Goal: Task Accomplishment & Management: Complete application form

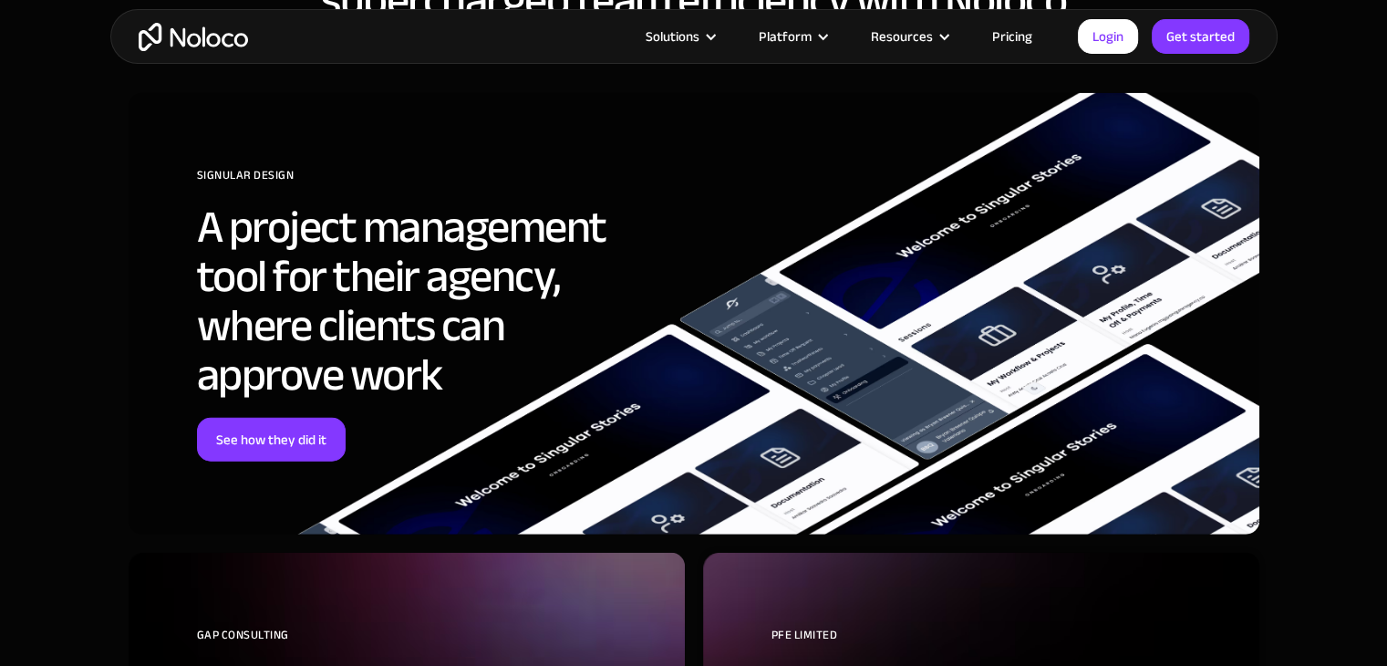
scroll to position [4741, 0]
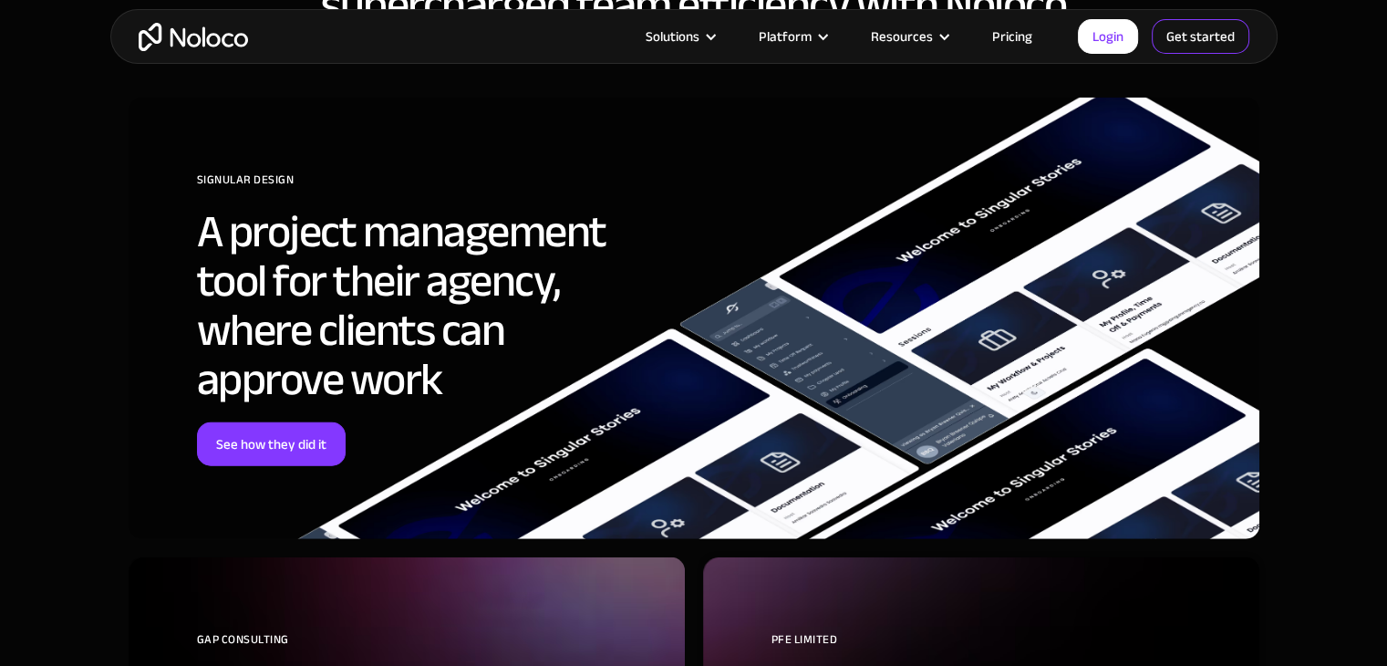
click at [1203, 34] on link "Get started" at bounding box center [1200, 36] width 98 height 35
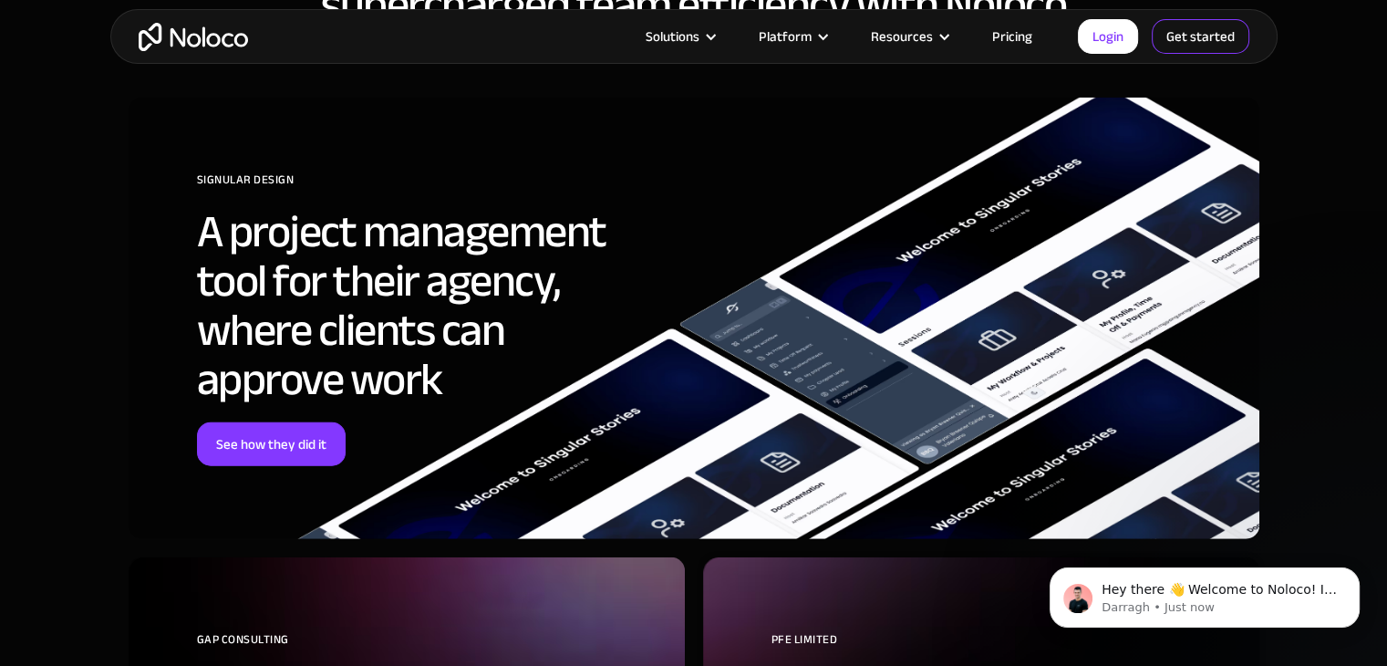
scroll to position [0, 0]
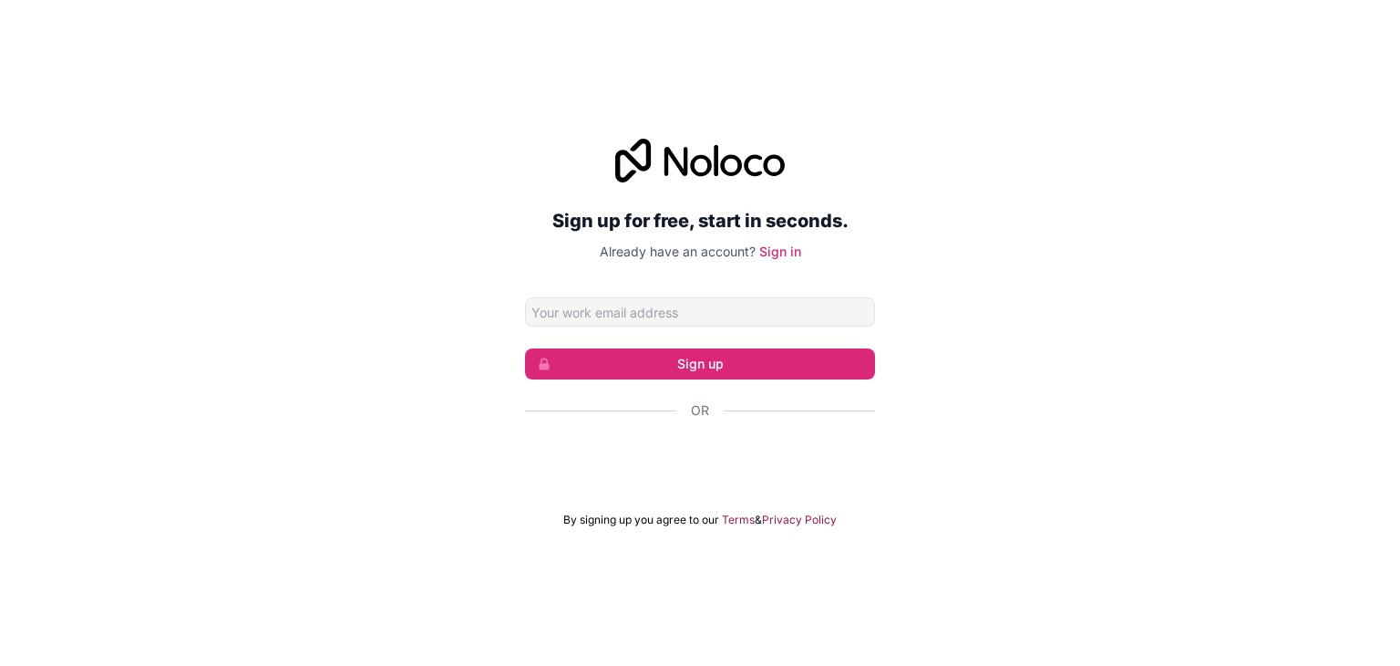
click at [755, 304] on input "Email address" at bounding box center [700, 311] width 350 height 29
type input "mylearning@yopmail.com"
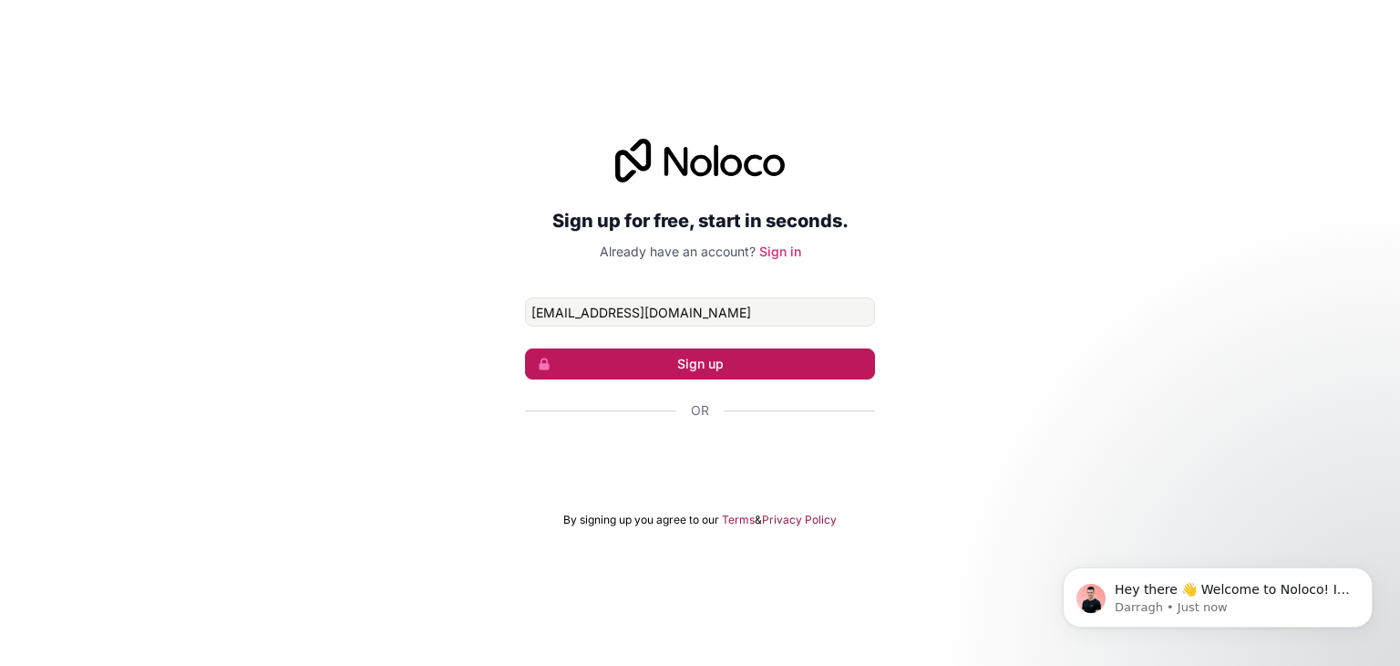
click at [645, 369] on button "Sign up" at bounding box center [700, 363] width 350 height 31
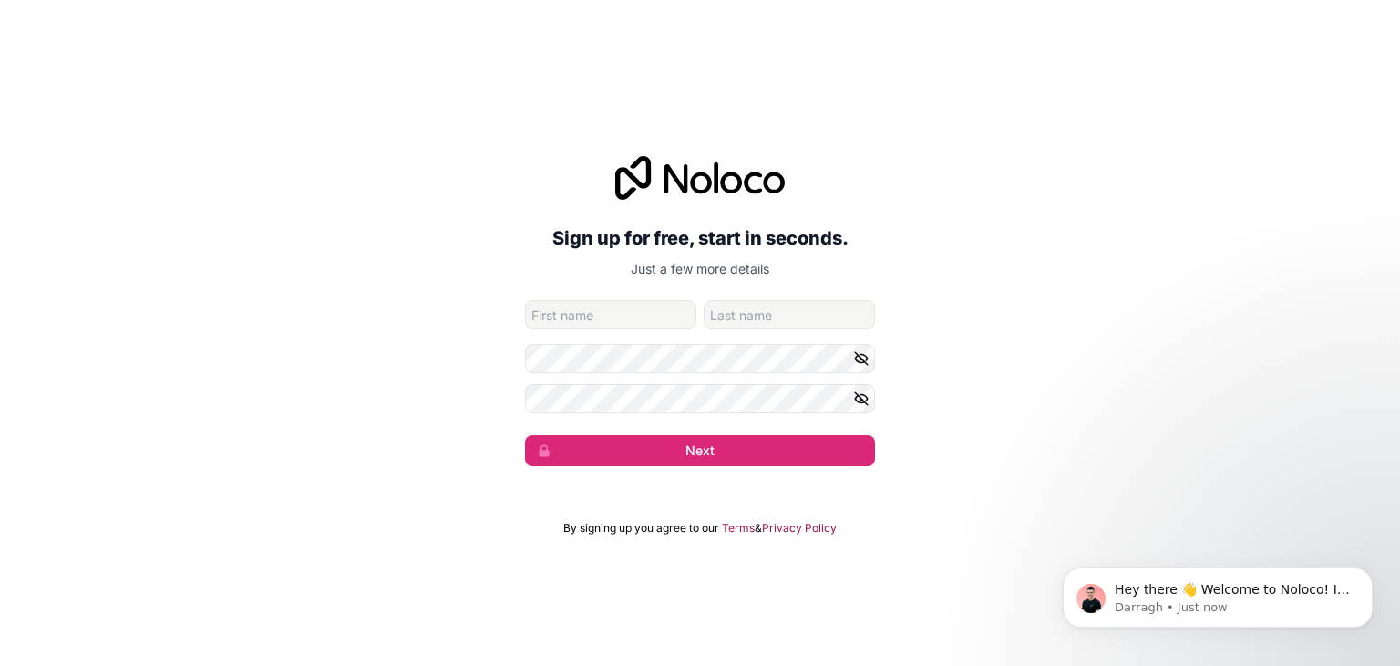
click at [635, 318] on input "given-name" at bounding box center [610, 314] width 171 height 29
type input "Tiwari"
type input "Sandip"
click at [613, 453] on button "Next" at bounding box center [700, 450] width 350 height 31
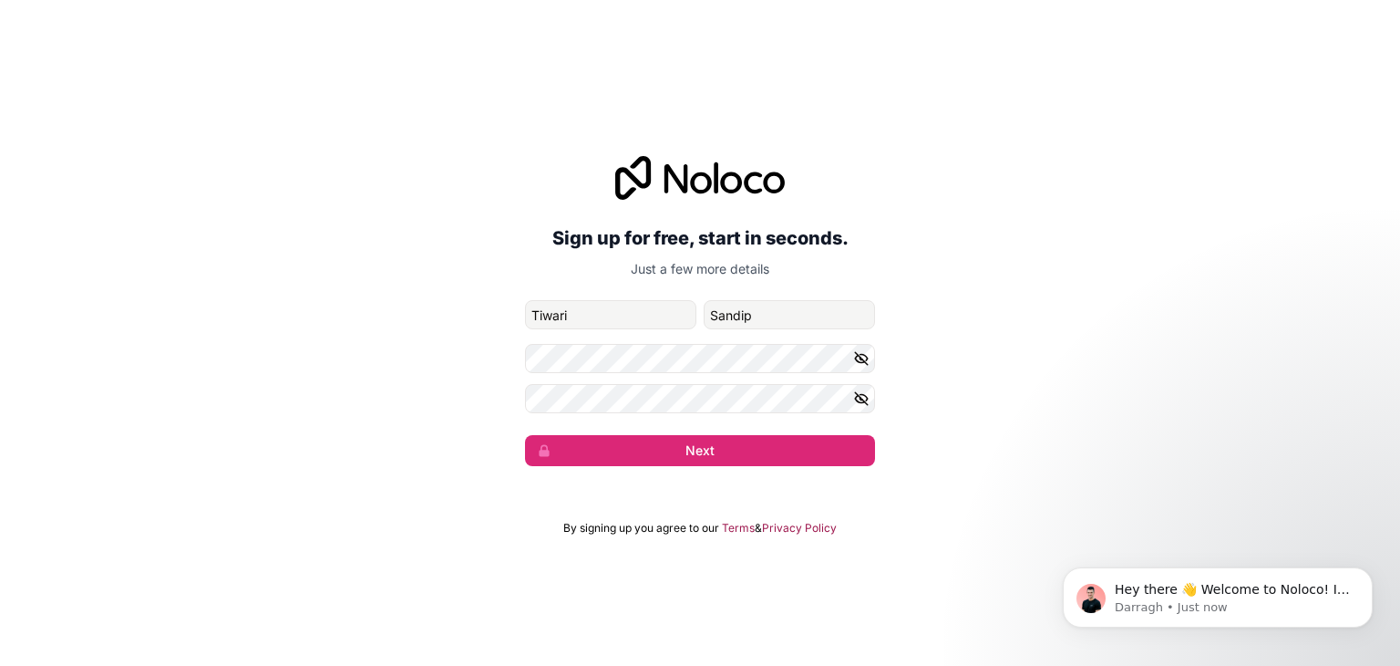
click at [860, 355] on icon "button" at bounding box center [861, 358] width 16 height 16
click at [862, 380] on form "mylearning@yopmail.com Tiwari Sandip Next" at bounding box center [700, 383] width 350 height 166
click at [860, 397] on icon "button" at bounding box center [861, 398] width 13 height 13
click at [708, 458] on button "Next" at bounding box center [700, 450] width 350 height 31
click at [1366, 572] on icon "Dismiss notification" at bounding box center [1367, 572] width 6 height 6
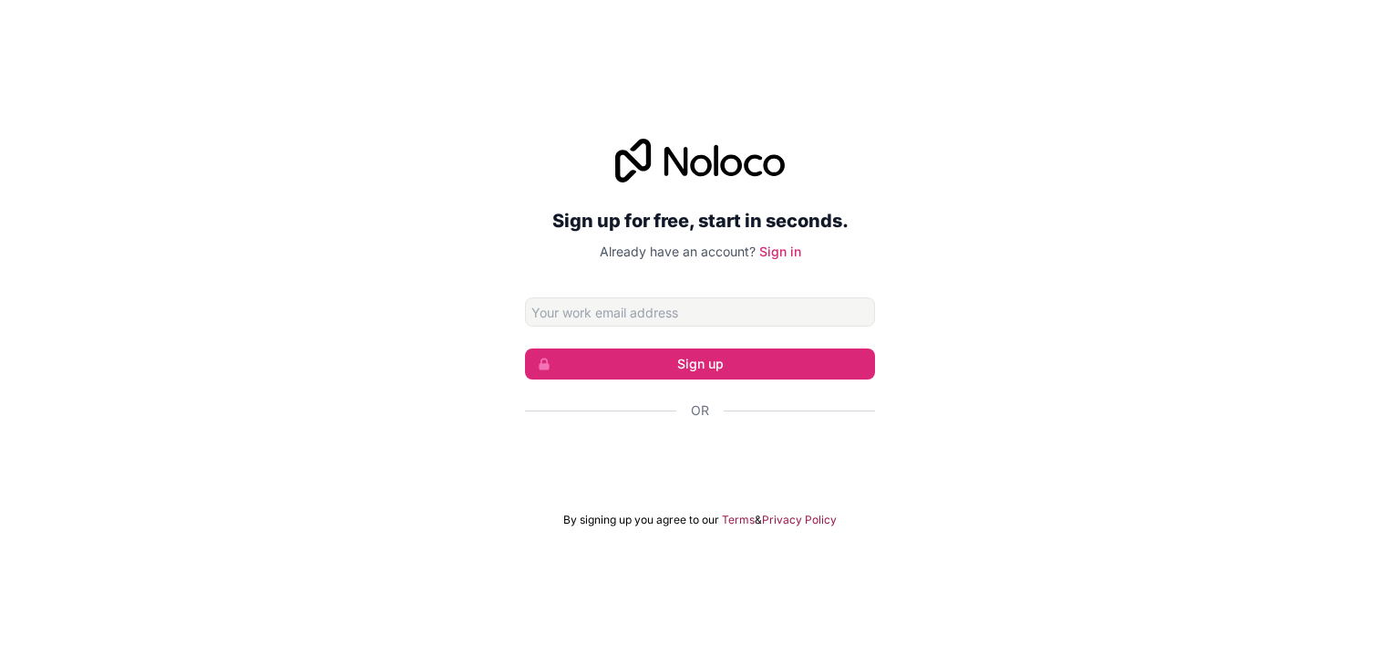
click at [744, 317] on input "Email address" at bounding box center [700, 311] width 350 height 29
type input "givoli9039@ncien.com"
click at [675, 369] on button "Sign up" at bounding box center [700, 363] width 350 height 31
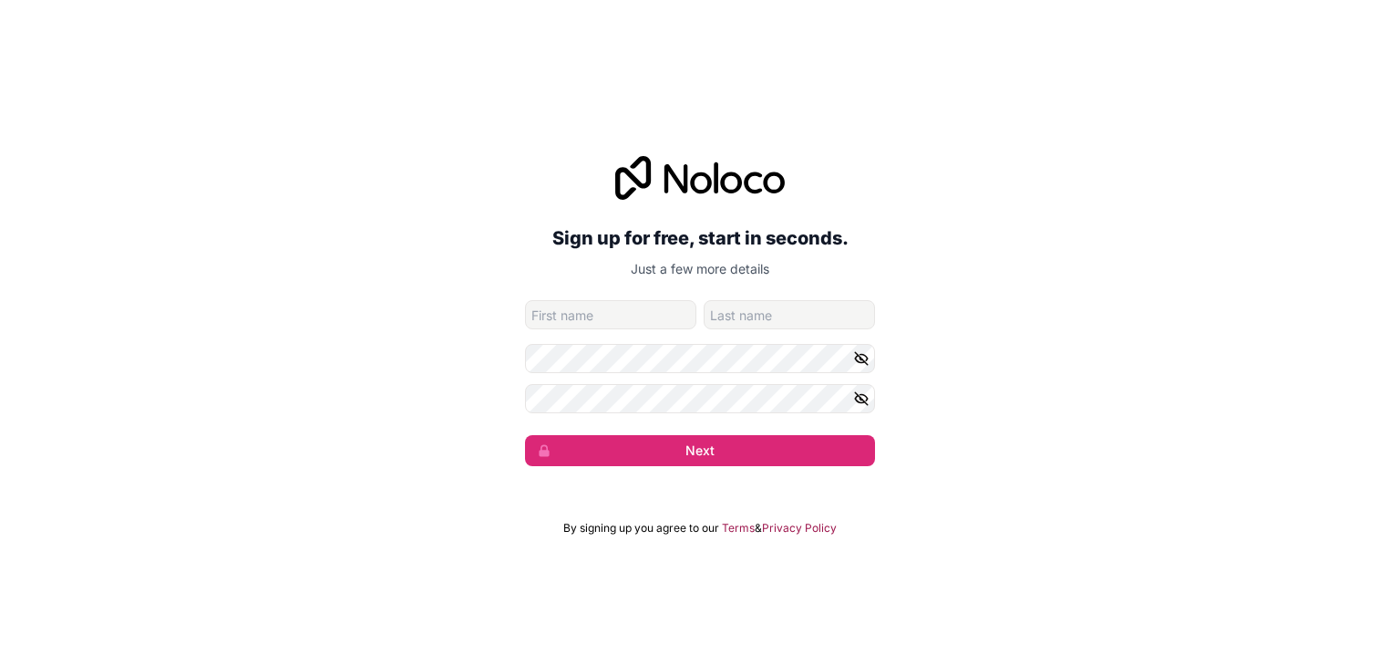
click at [653, 320] on input "given-name" at bounding box center [610, 314] width 171 height 29
click at [653, 310] on input "given-name" at bounding box center [610, 314] width 171 height 29
type input "Tiwari"
type input "Sandip"
click at [825, 461] on button "Next" at bounding box center [700, 450] width 350 height 31
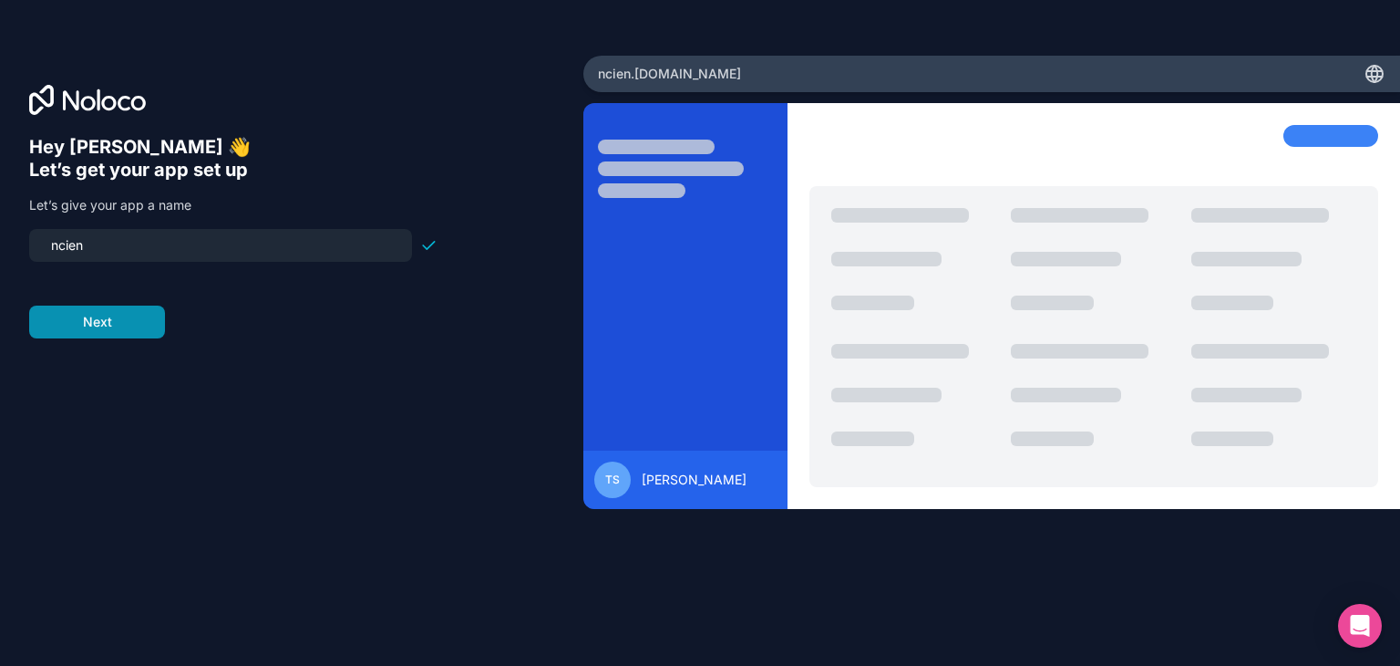
click at [93, 325] on button "Next" at bounding box center [97, 321] width 136 height 33
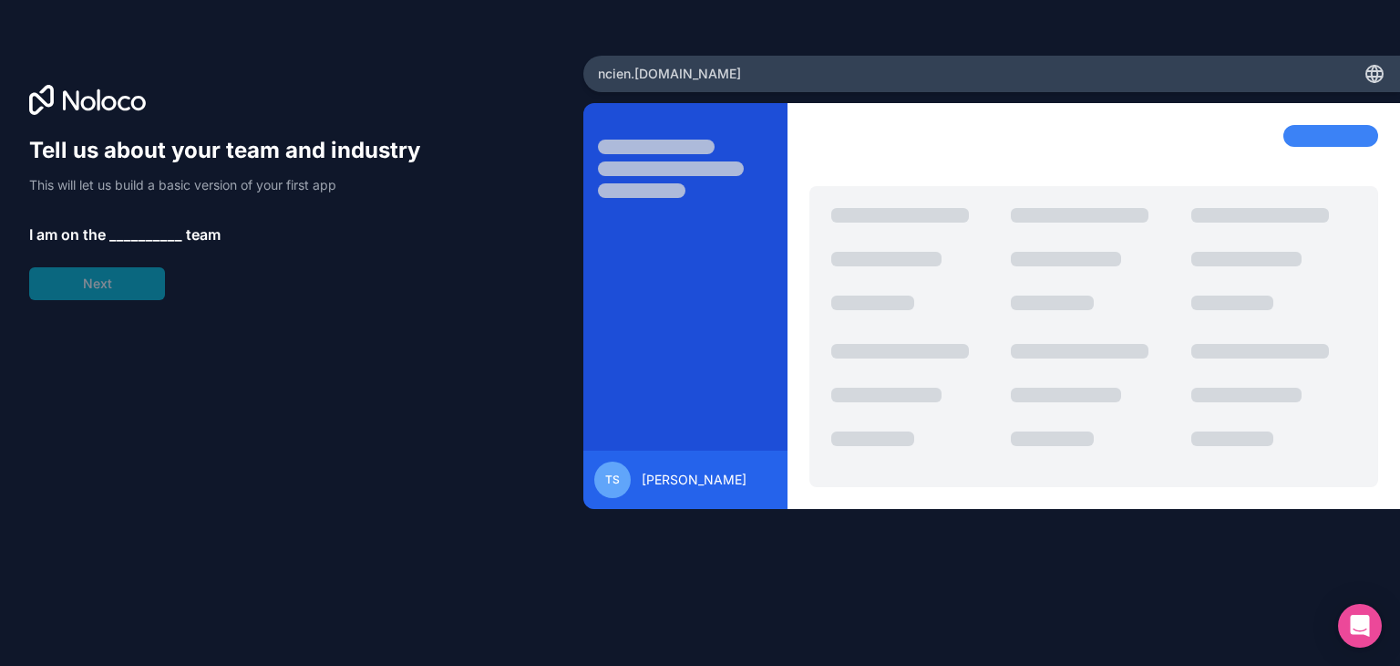
click at [125, 238] on span "__________" at bounding box center [145, 234] width 73 height 22
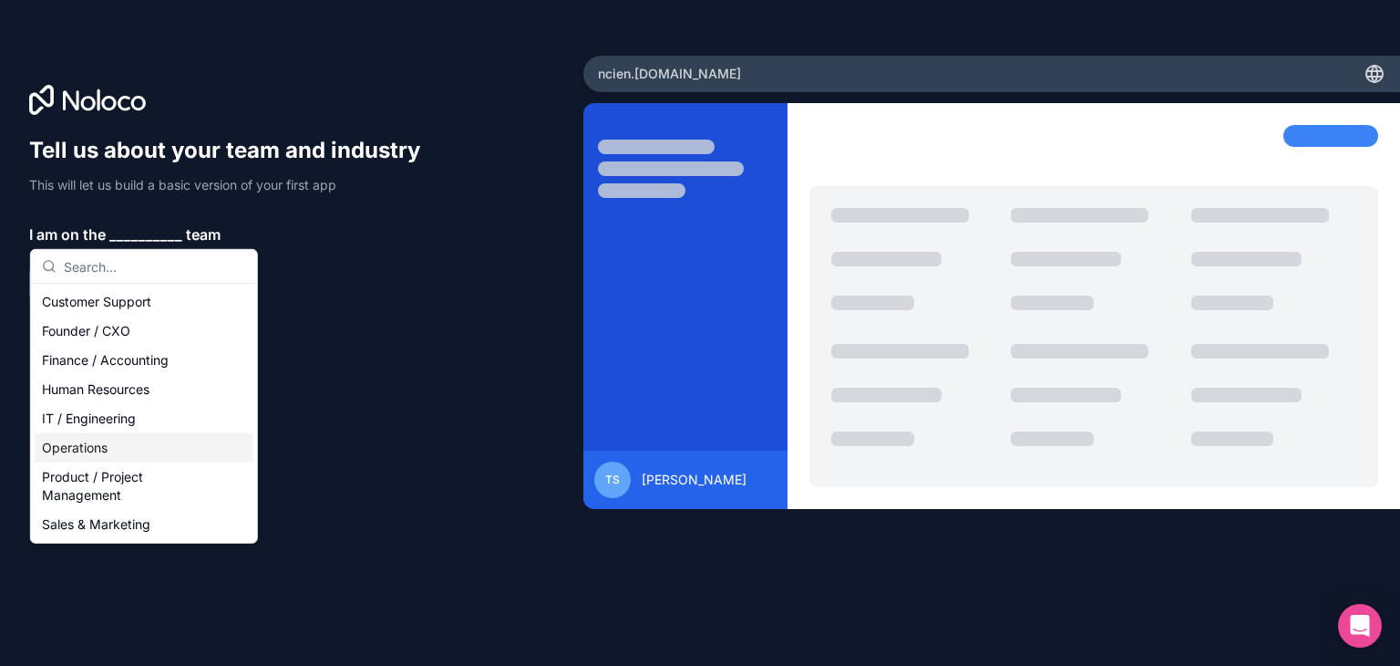
click at [97, 439] on div "Operations" at bounding box center [144, 447] width 219 height 29
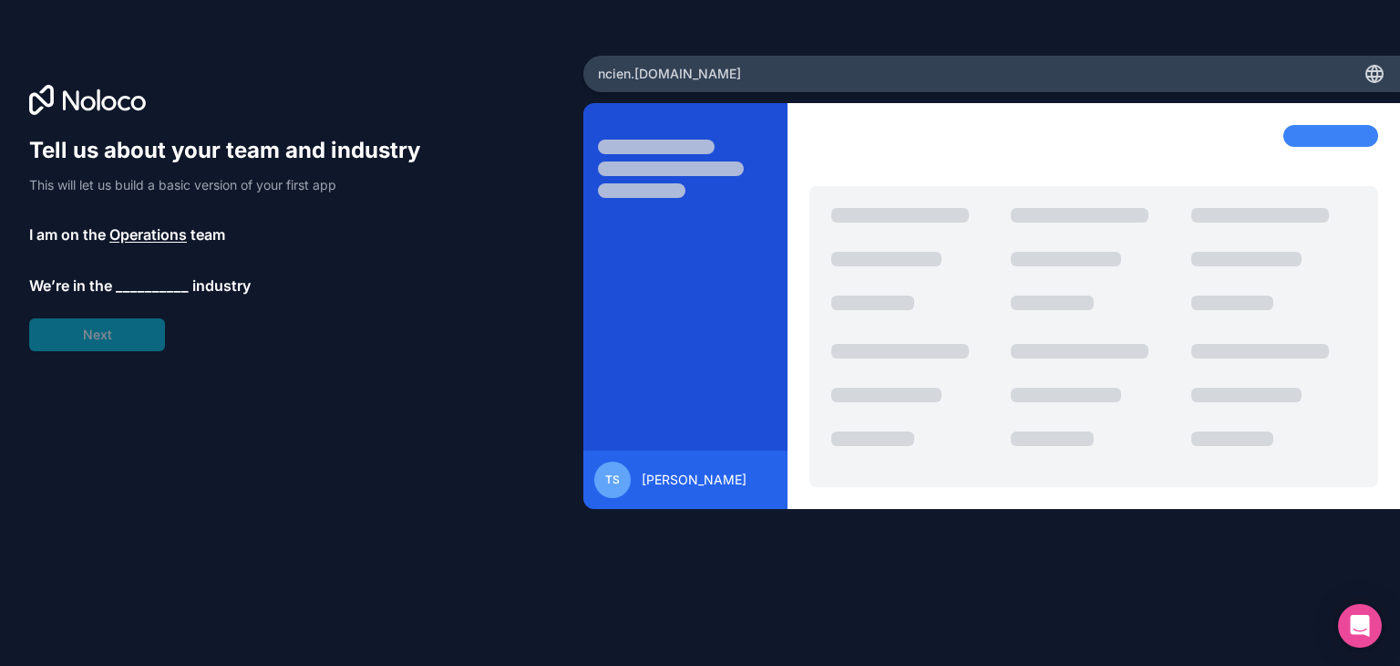
click at [150, 287] on span "__________" at bounding box center [152, 285] width 73 height 22
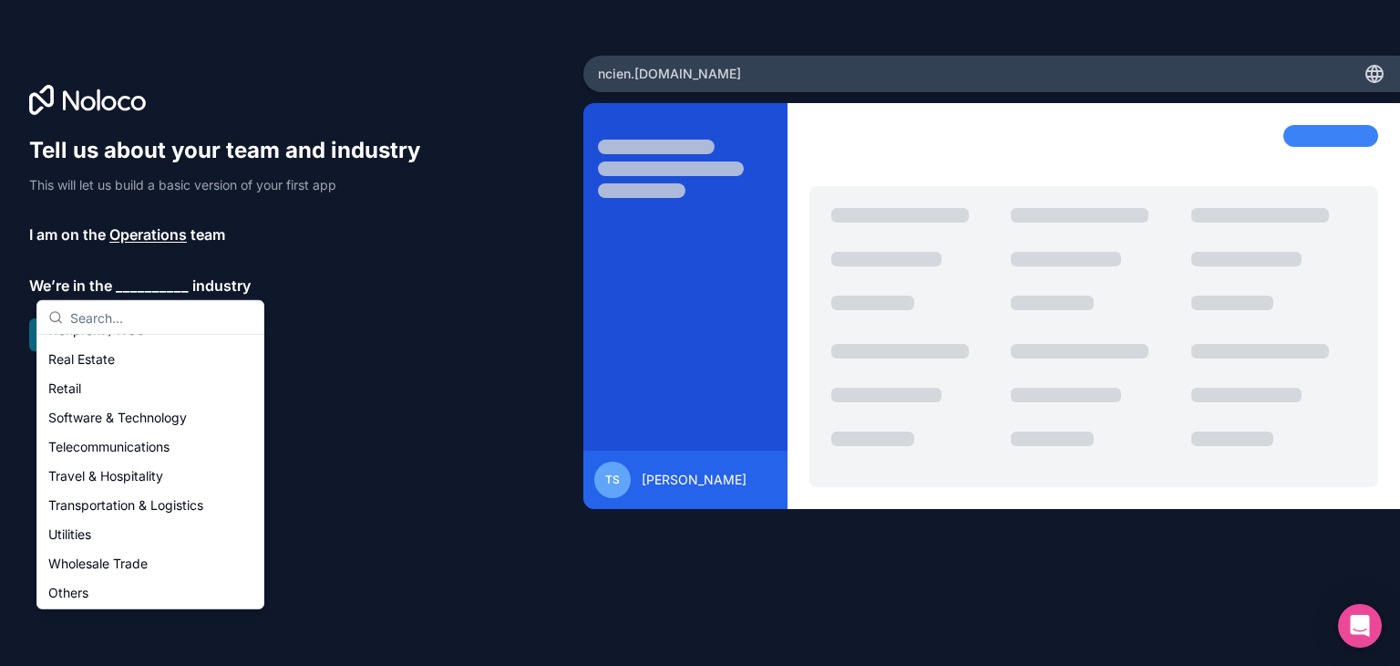
scroll to position [376, 0]
click at [112, 588] on div "Others" at bounding box center [150, 589] width 219 height 29
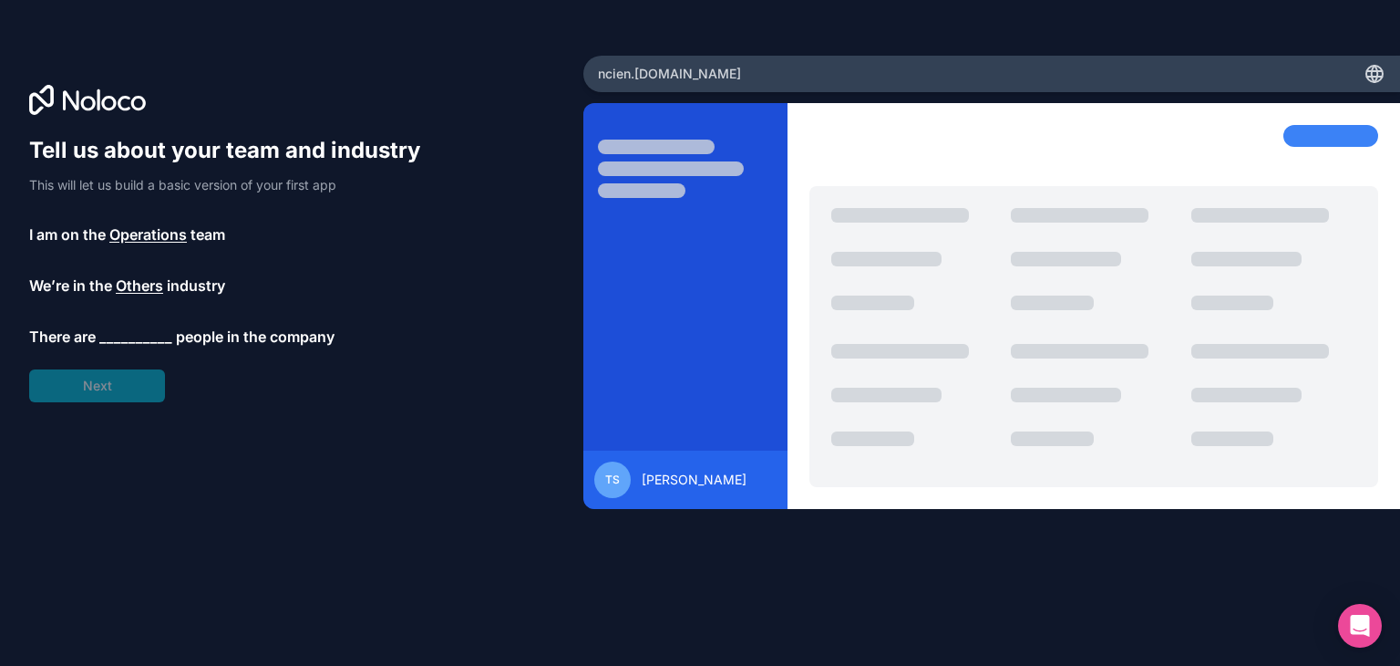
click at [131, 344] on span "__________" at bounding box center [135, 336] width 73 height 22
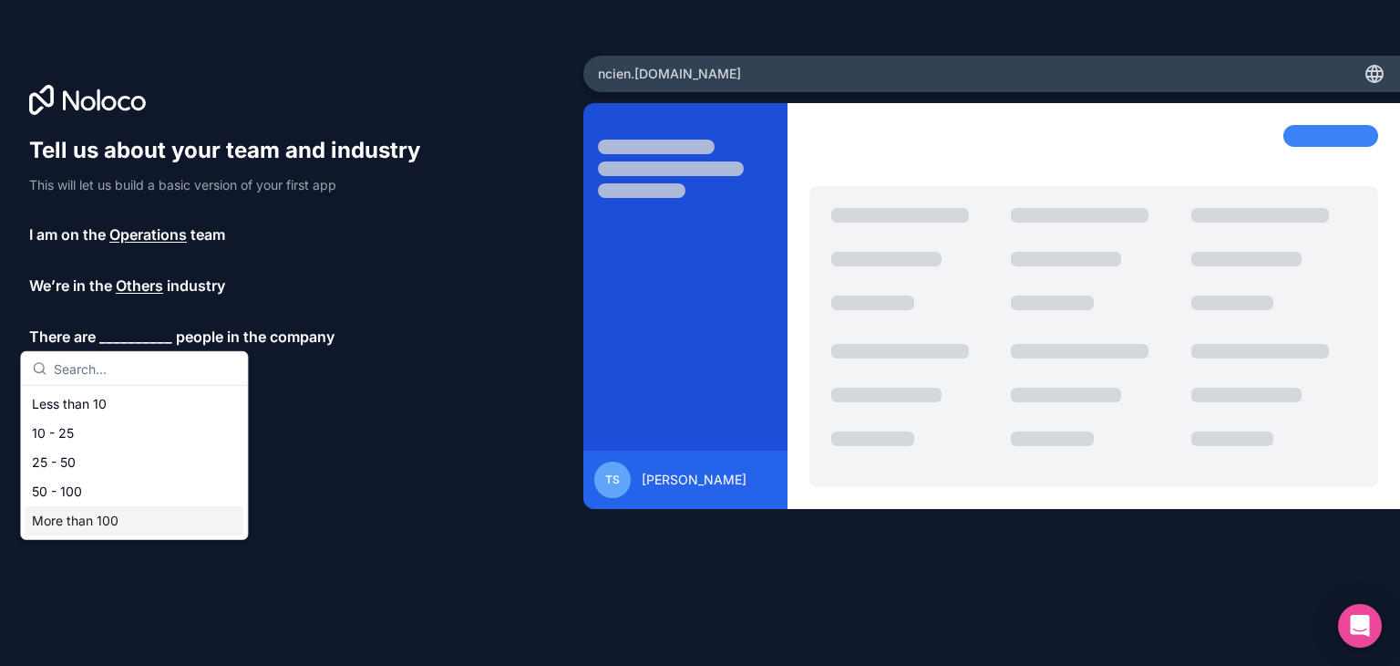
click at [122, 524] on div "More than 100" at bounding box center [134, 520] width 219 height 29
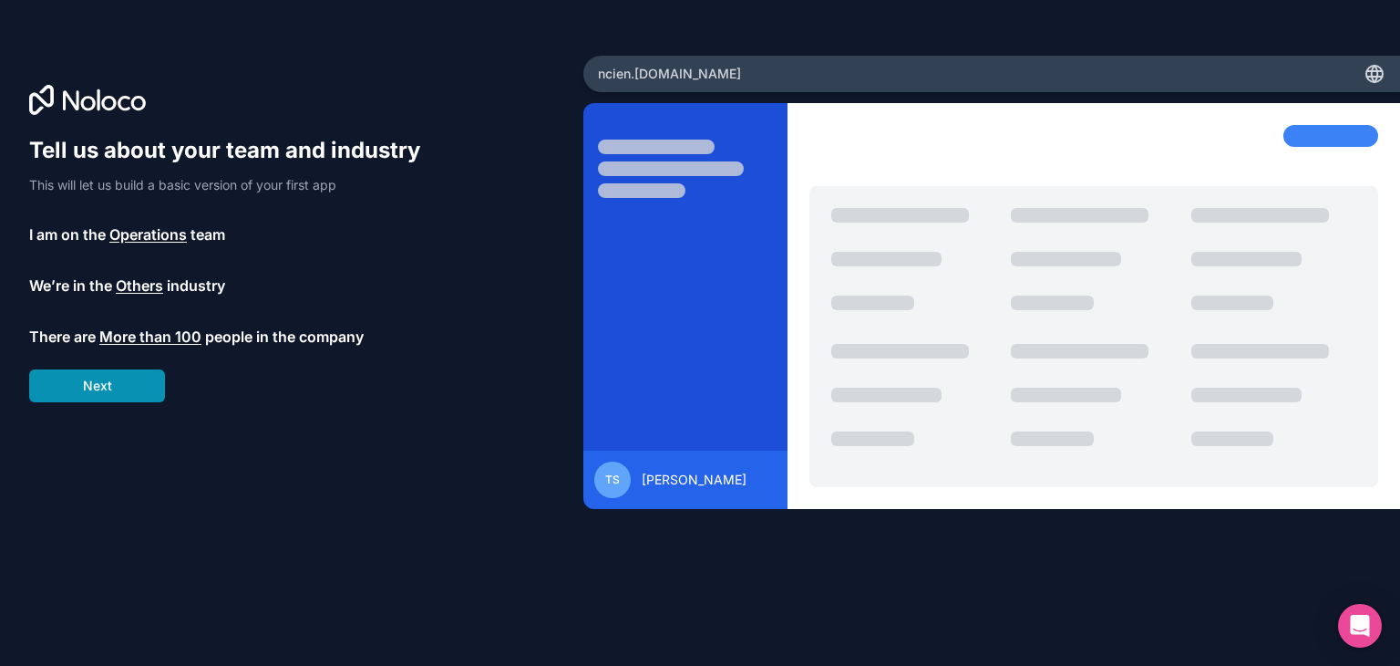
click at [115, 389] on button "Next" at bounding box center [97, 385] width 136 height 33
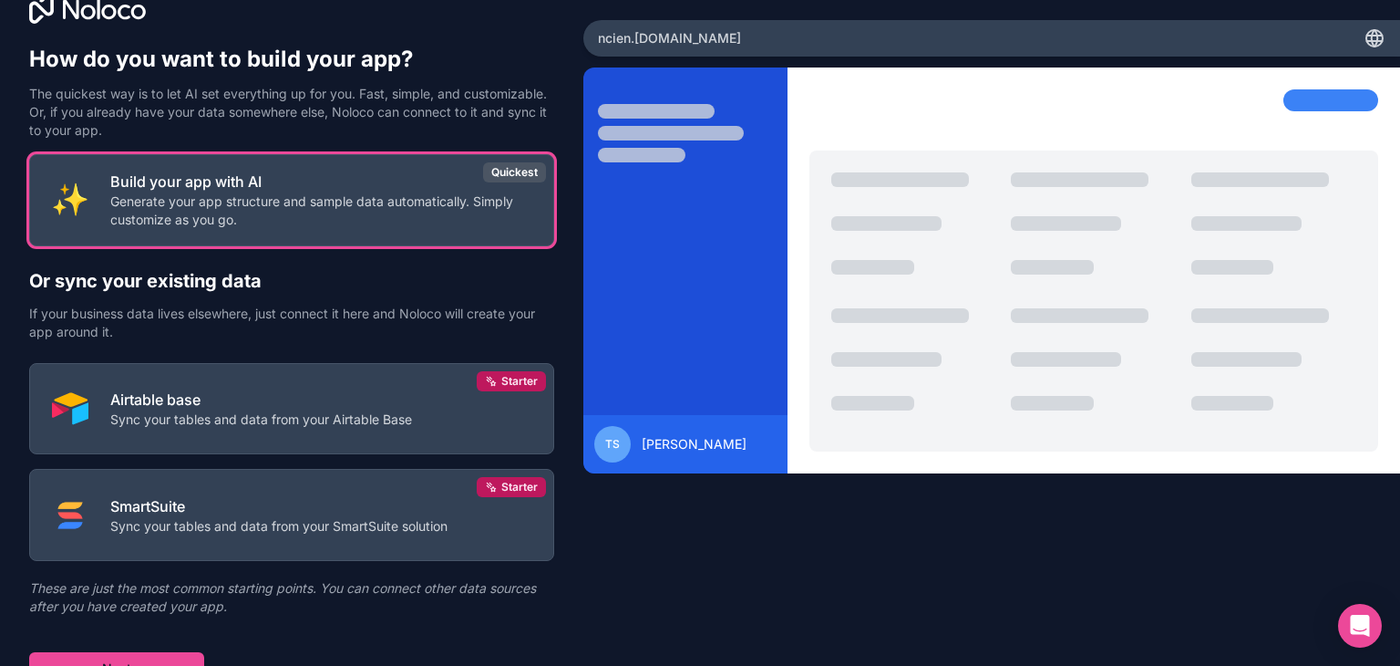
scroll to position [54, 0]
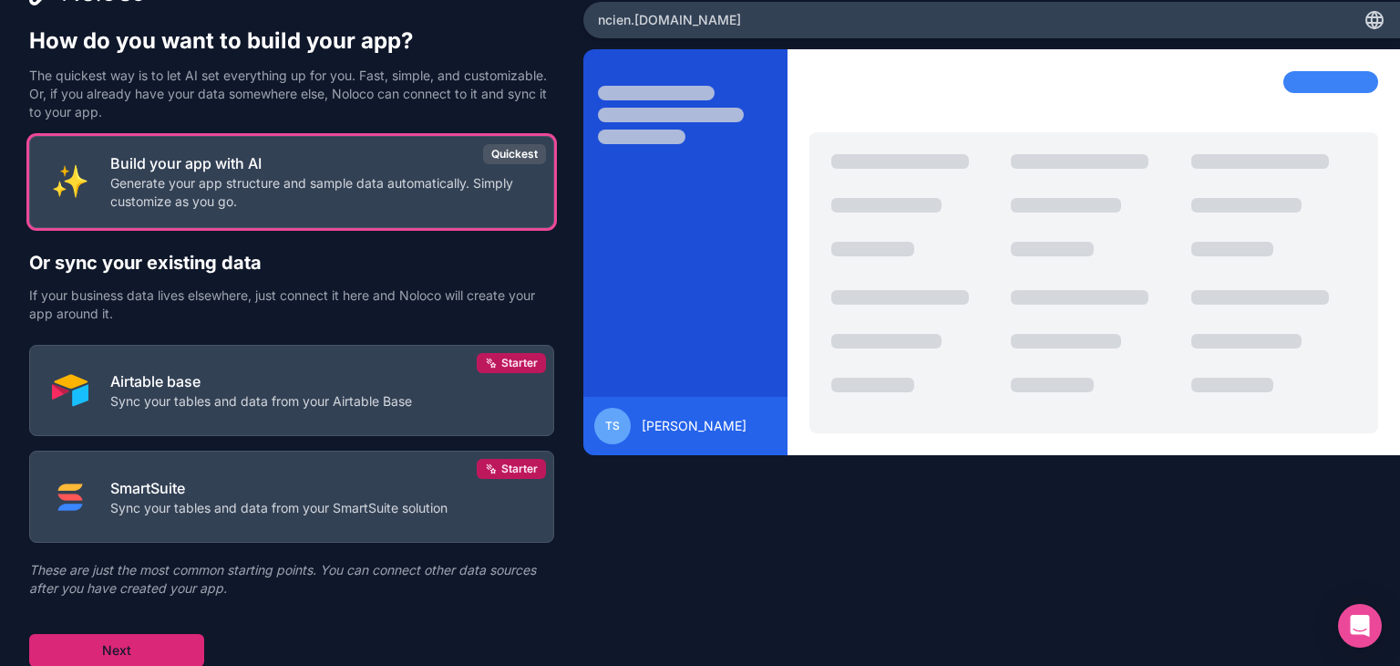
click at [150, 641] on button "Next" at bounding box center [116, 650] width 175 height 33
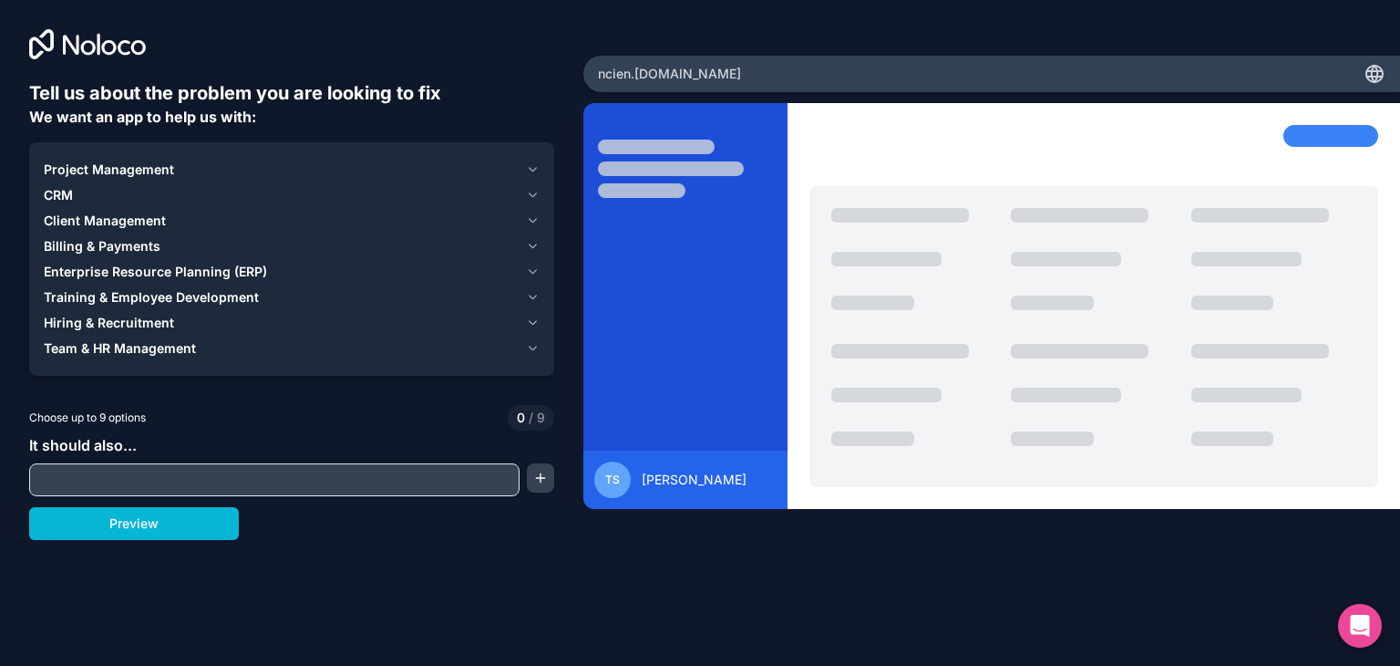
click at [231, 171] on div "Project Management" at bounding box center [281, 169] width 475 height 18
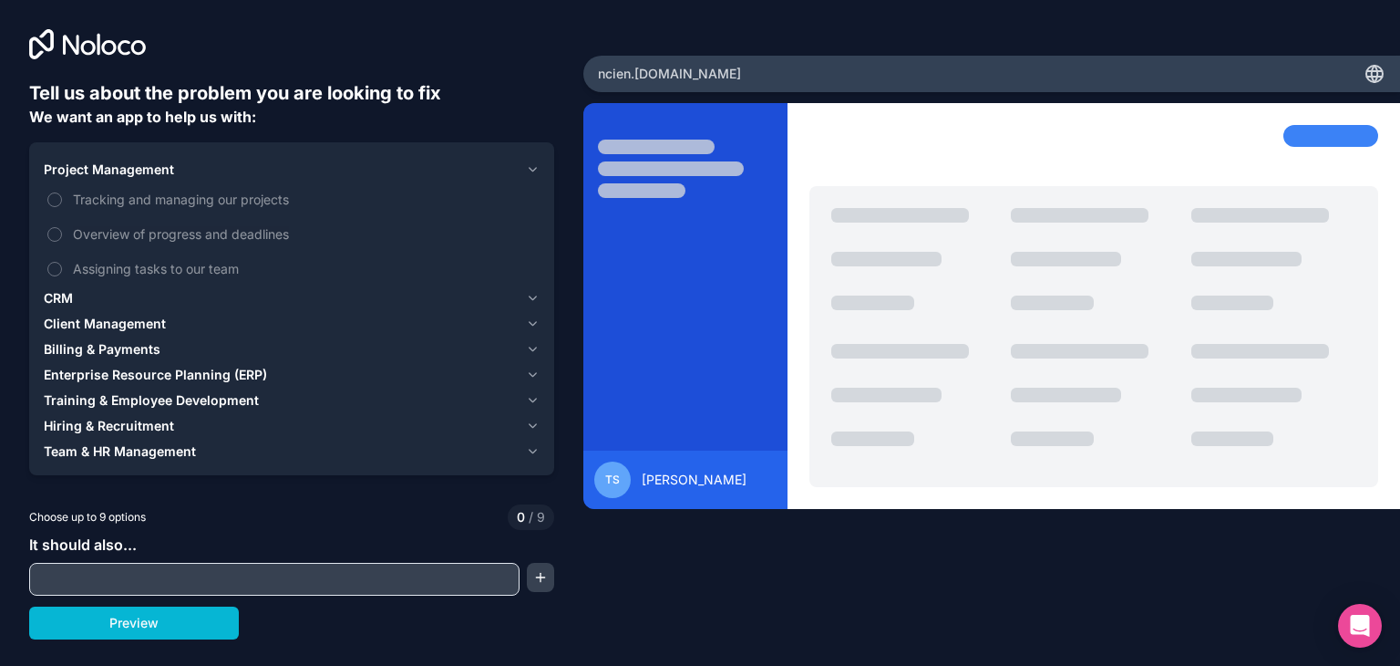
click at [231, 171] on div "Project Management" at bounding box center [281, 169] width 475 height 18
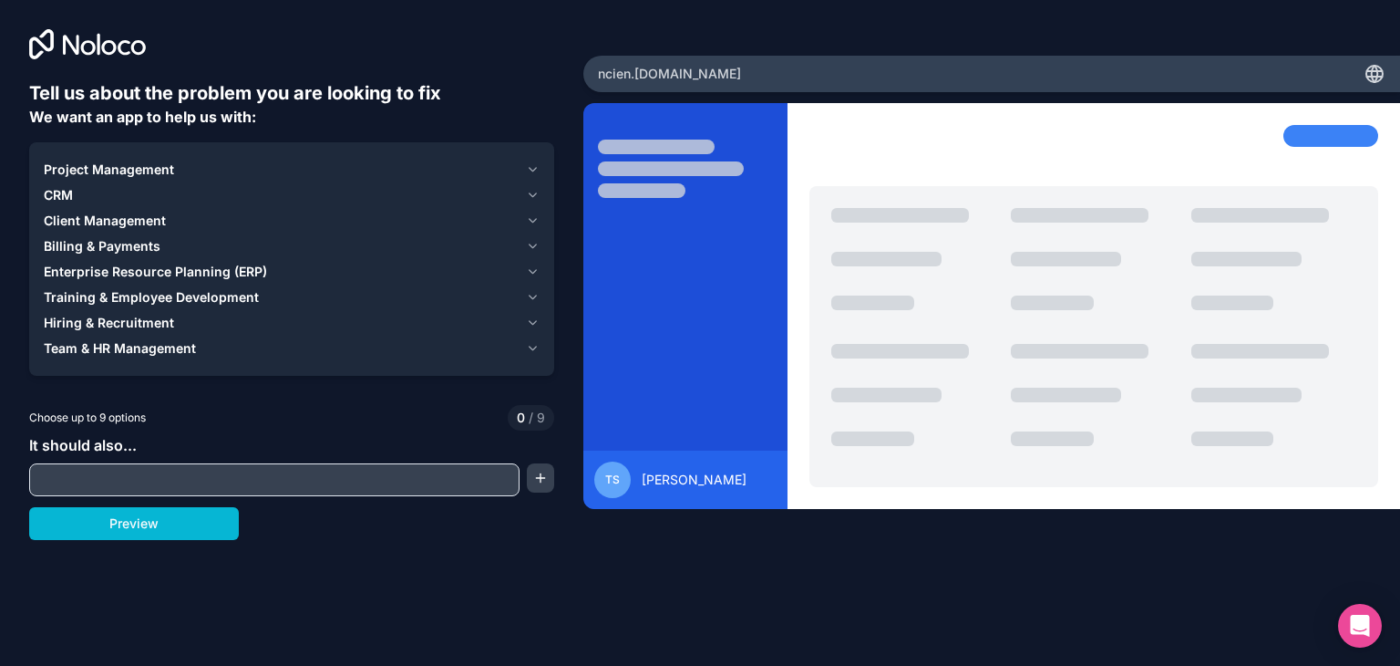
click at [231, 171] on div "Project Management" at bounding box center [281, 169] width 475 height 18
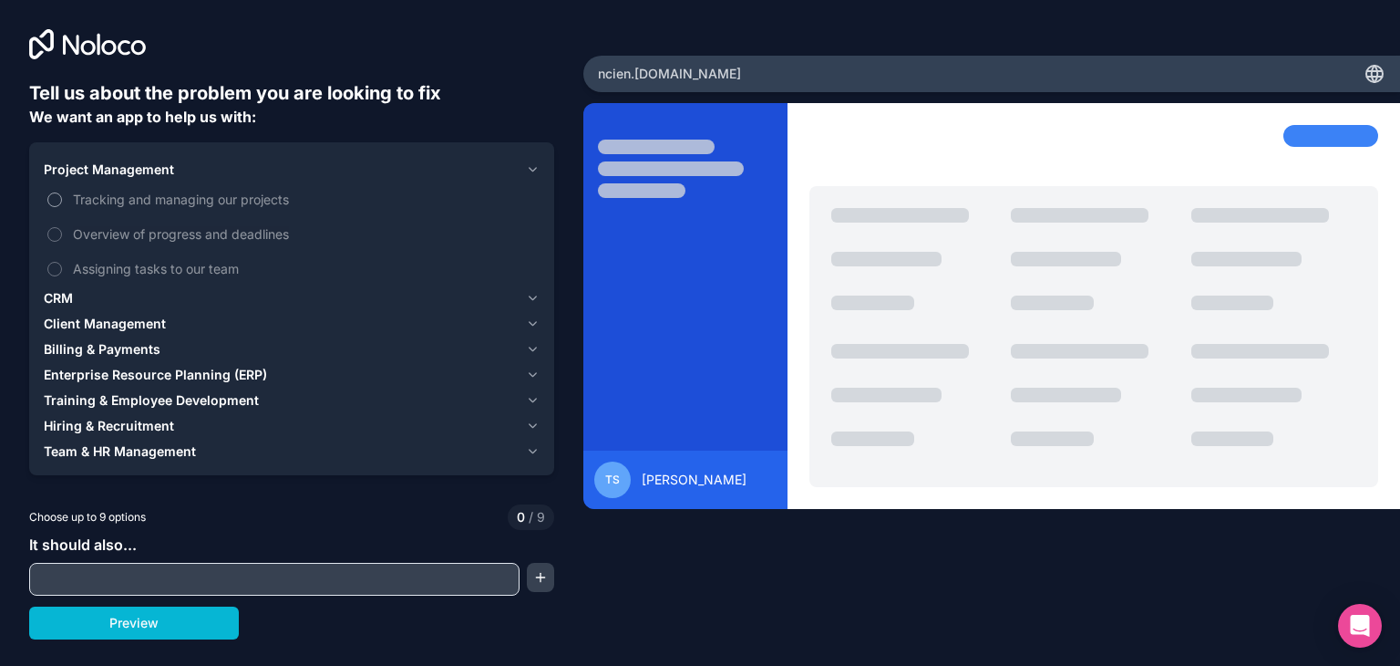
click at [108, 201] on span "Tracking and managing our projects" at bounding box center [304, 199] width 463 height 19
click at [62, 201] on button "Tracking and managing our projects" at bounding box center [54, 199] width 15 height 15
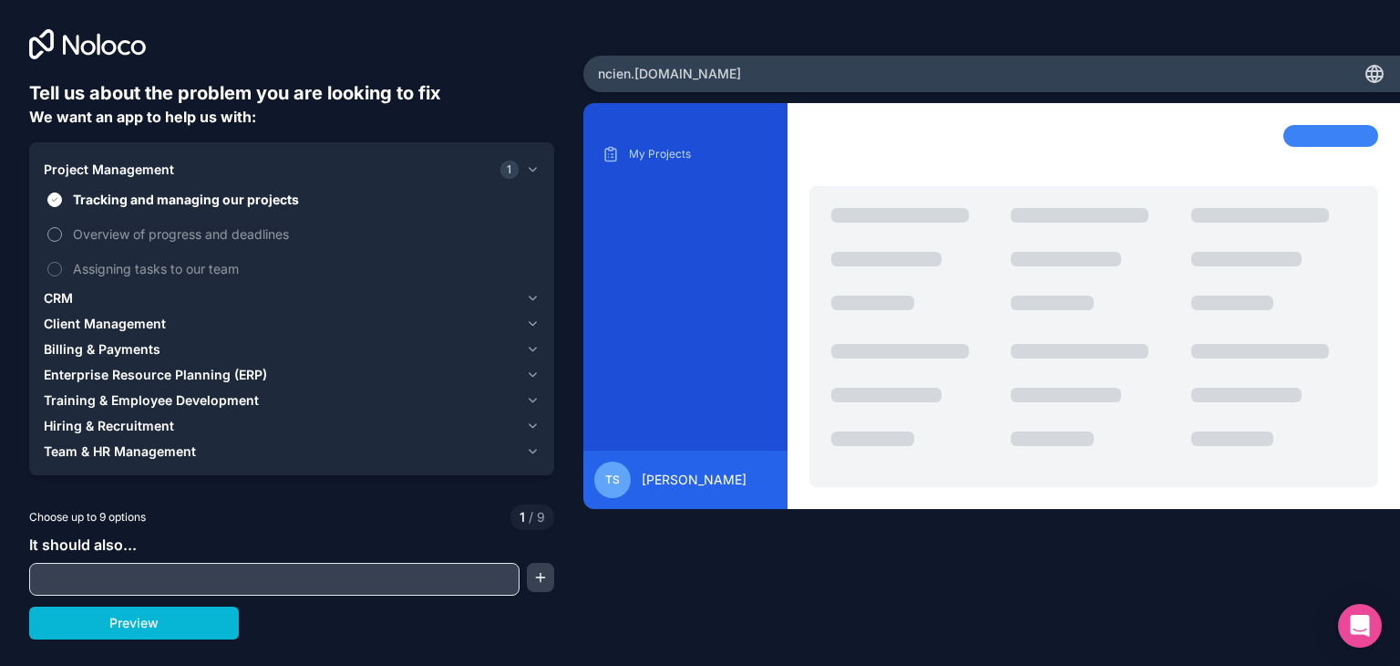
click at [108, 231] on span "Overview of progress and deadlines" at bounding box center [304, 233] width 463 height 19
click at [62, 231] on button "Overview of progress and deadlines" at bounding box center [54, 234] width 15 height 15
click at [109, 256] on label "Assigning tasks to our team" at bounding box center [292, 269] width 496 height 34
click at [62, 262] on button "Assigning tasks to our team" at bounding box center [54, 269] width 15 height 15
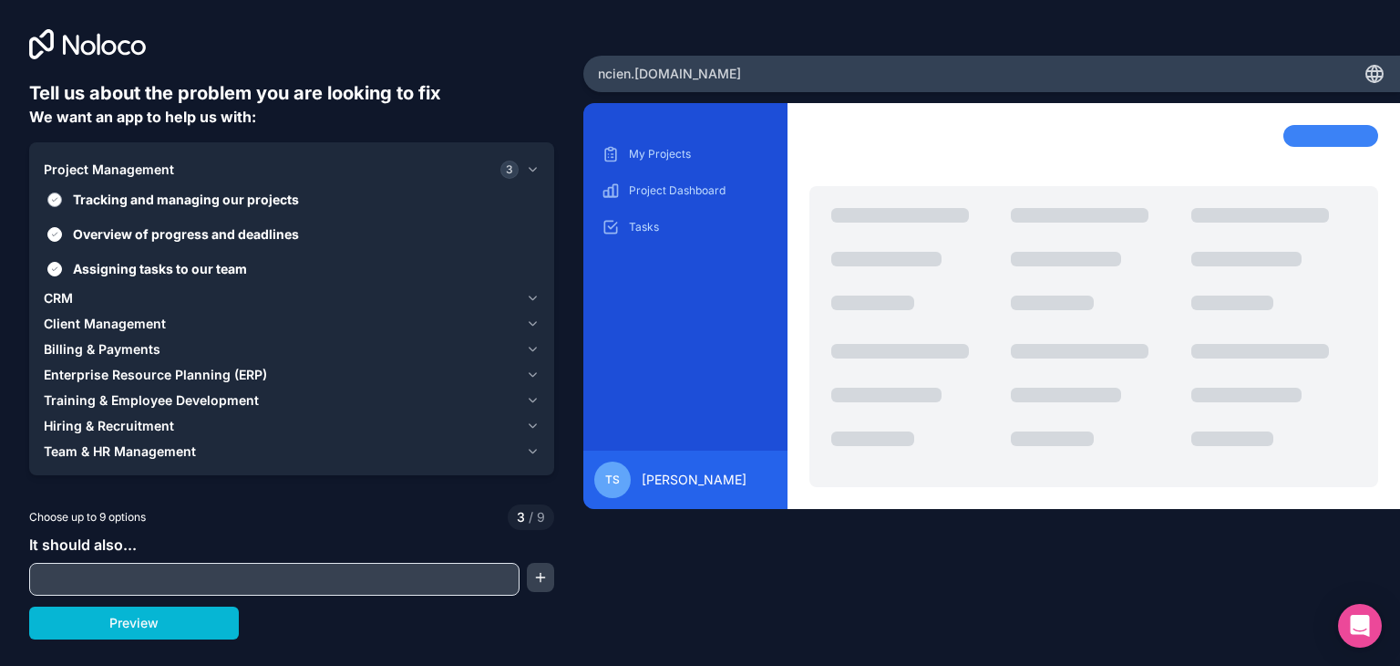
click at [270, 203] on span "Tracking and managing our projects" at bounding box center [304, 199] width 463 height 19
click at [62, 203] on button "Tracking and managing our projects" at bounding box center [54, 199] width 15 height 15
click at [227, 235] on span "Overview of progress and deadlines" at bounding box center [304, 233] width 463 height 19
click at [62, 235] on button "Overview of progress and deadlines" at bounding box center [54, 234] width 15 height 15
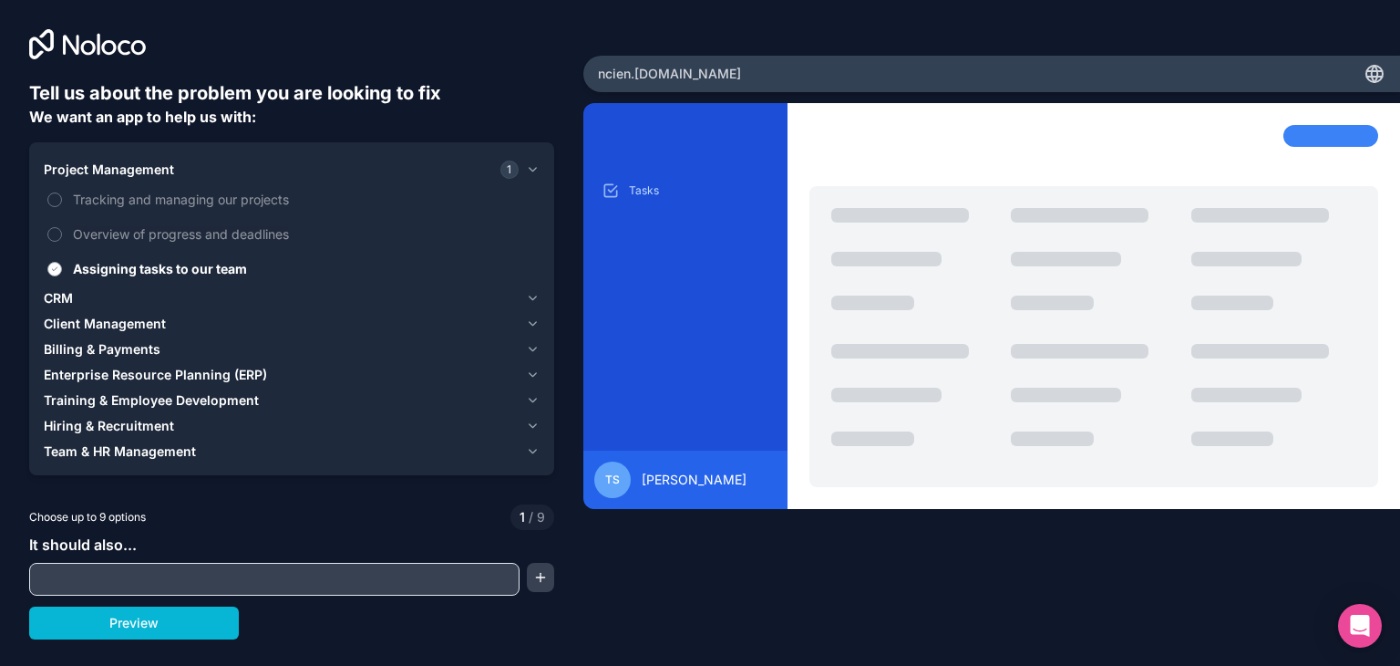
click at [208, 271] on span "Assigning tasks to our team" at bounding box center [304, 268] width 463 height 19
click at [62, 271] on button "Assigning tasks to our team" at bounding box center [54, 269] width 15 height 15
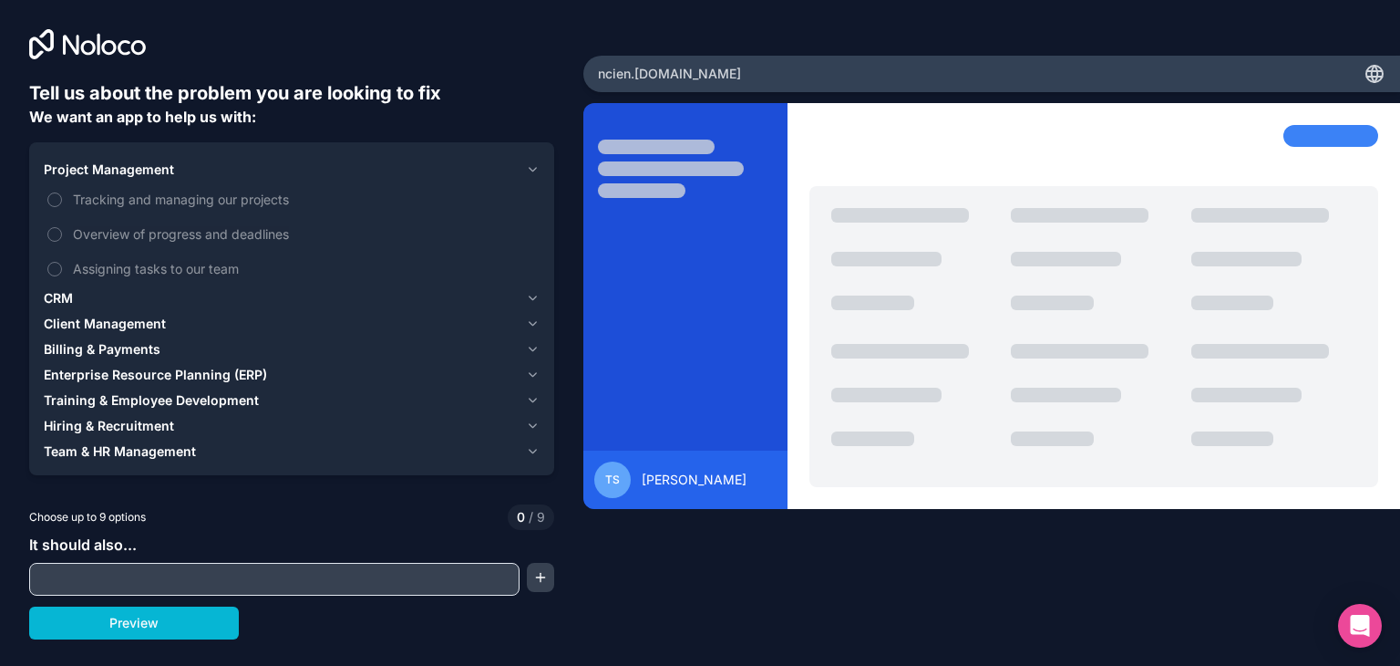
click at [208, 285] on button "CRM" at bounding box center [292, 298] width 496 height 26
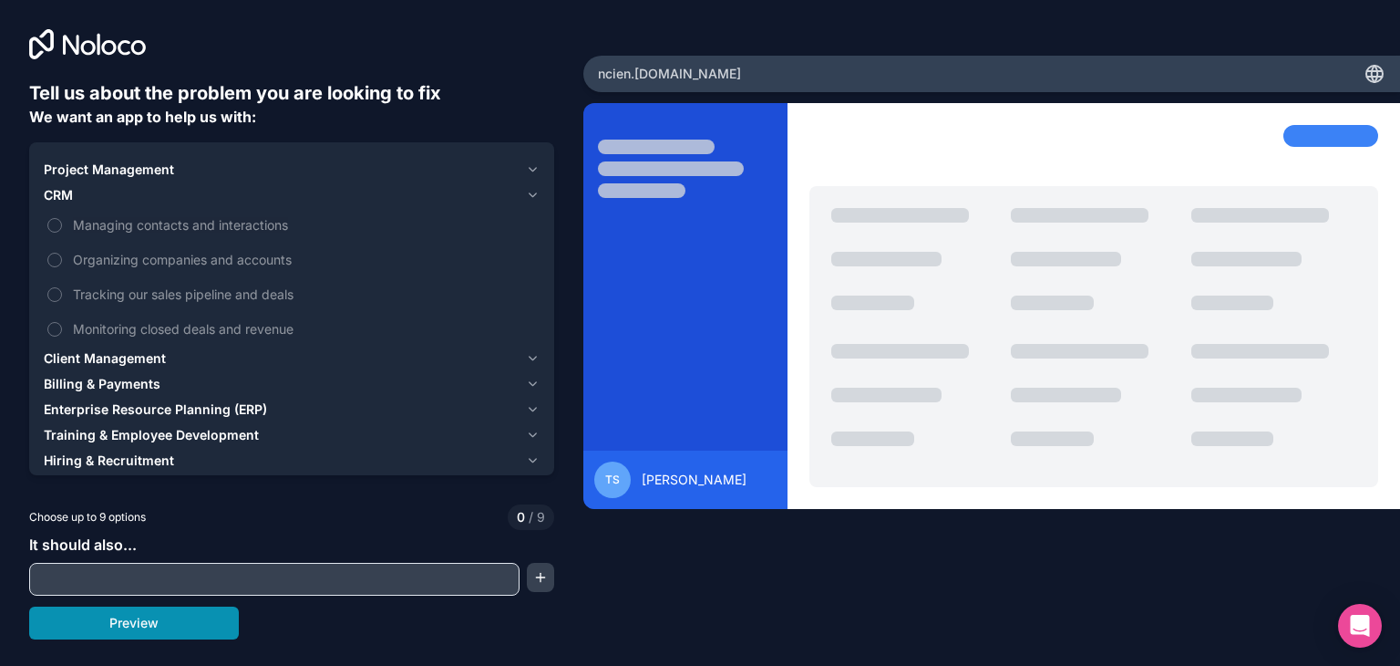
click at [181, 620] on button "Preview" at bounding box center [134, 622] width 210 height 33
click at [235, 166] on div "Project Management" at bounding box center [281, 169] width 475 height 18
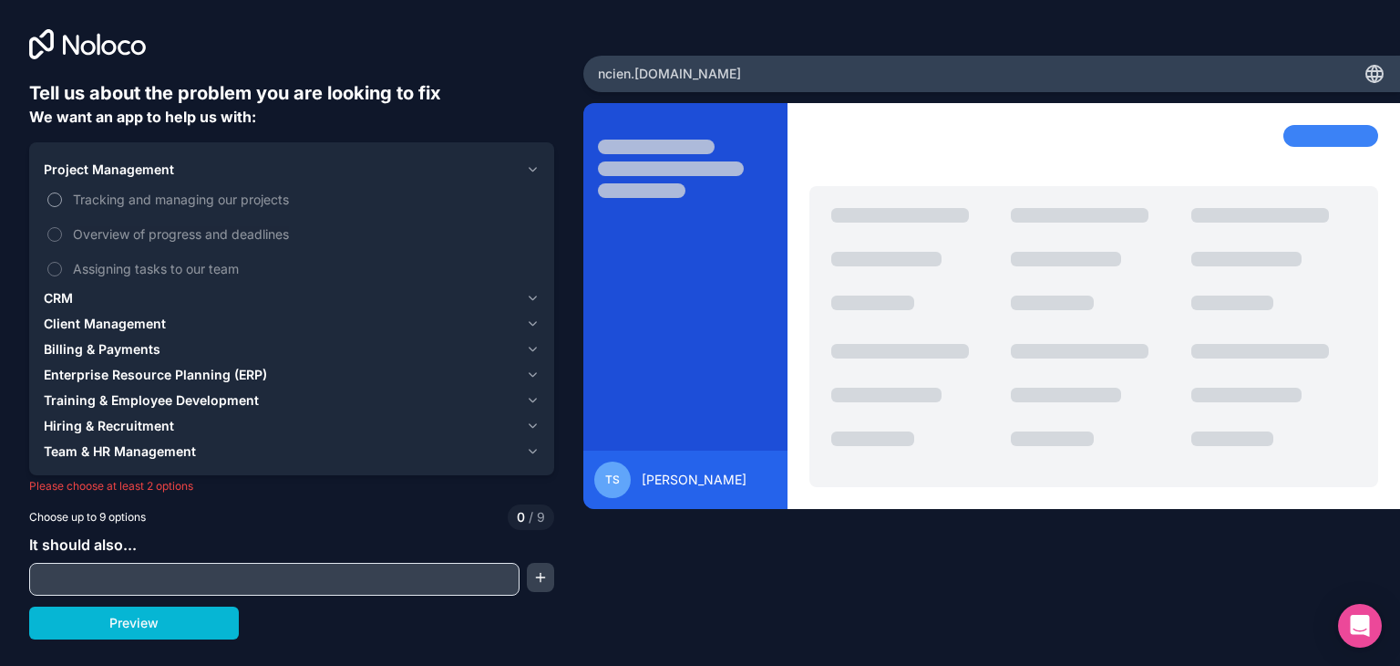
click at [123, 202] on span "Tracking and managing our projects" at bounding box center [304, 199] width 463 height 19
click at [62, 202] on button "Tracking and managing our projects" at bounding box center [54, 199] width 15 height 15
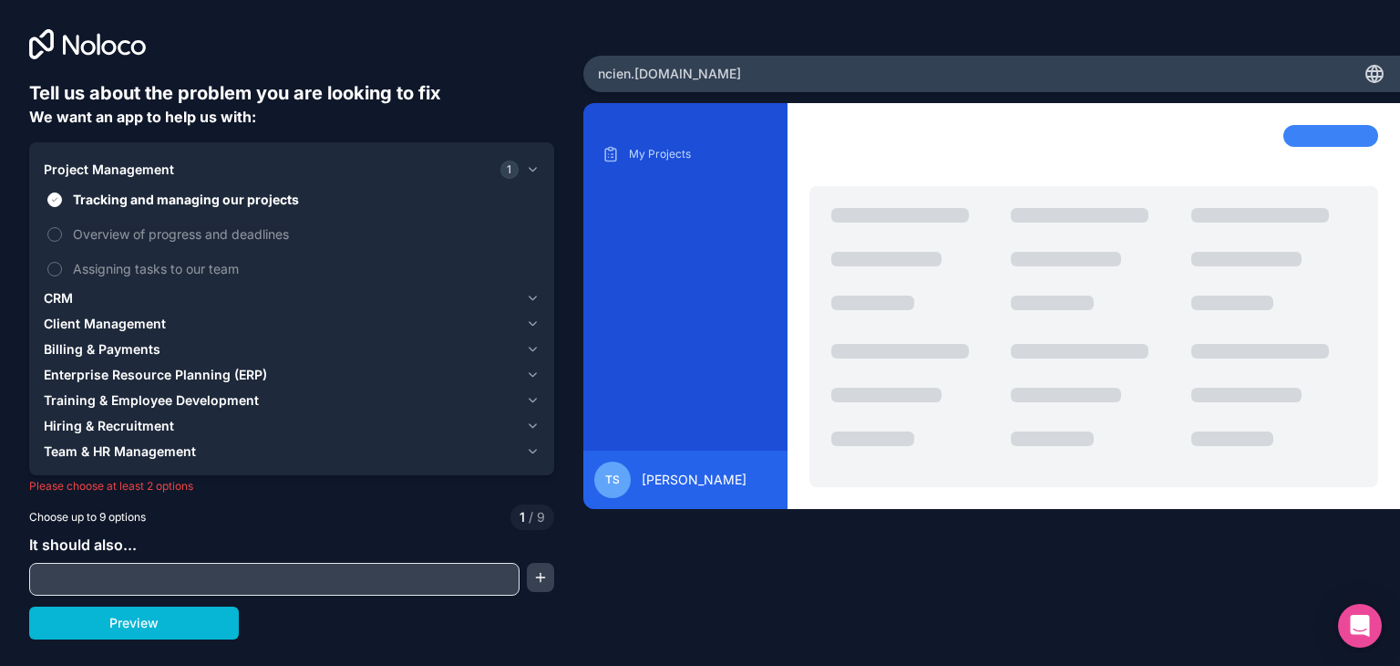
click at [71, 298] on span "CRM" at bounding box center [58, 298] width 29 height 18
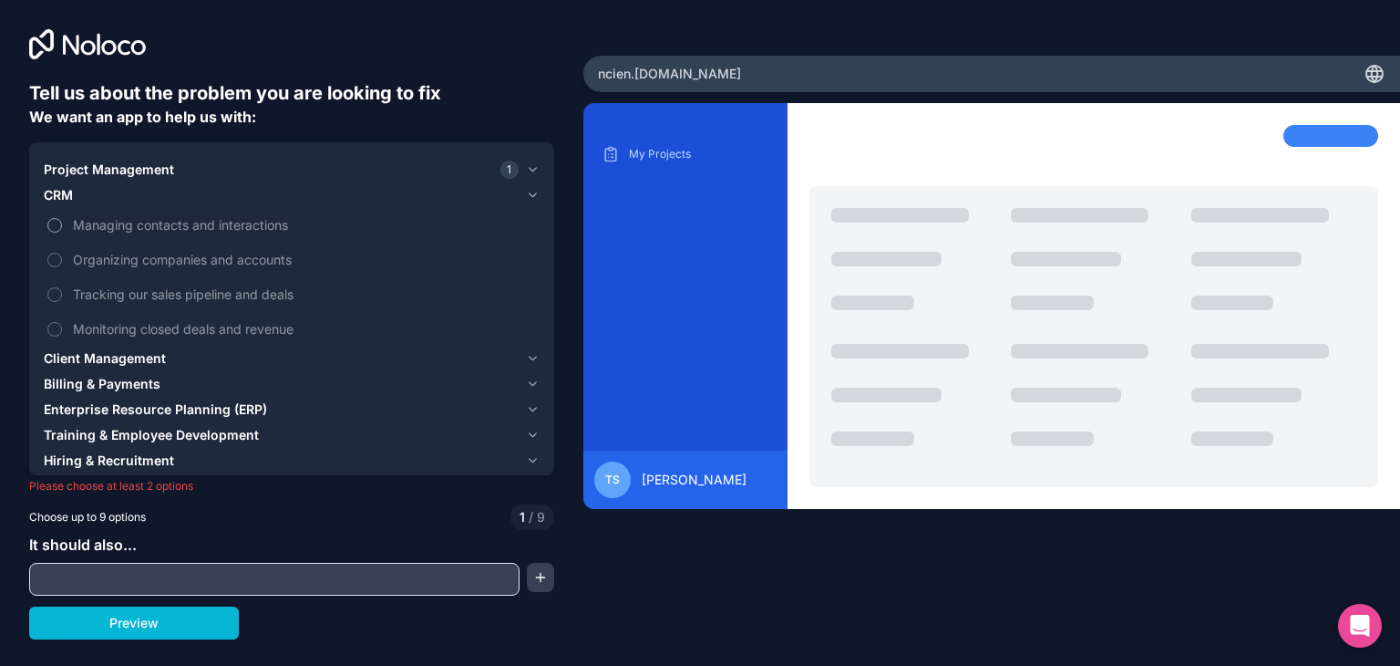
click at [152, 223] on span "Managing contacts and interactions" at bounding box center [304, 224] width 463 height 19
click at [62, 223] on button "Managing contacts and interactions" at bounding box center [54, 225] width 15 height 15
click at [146, 624] on button "Preview" at bounding box center [134, 622] width 210 height 33
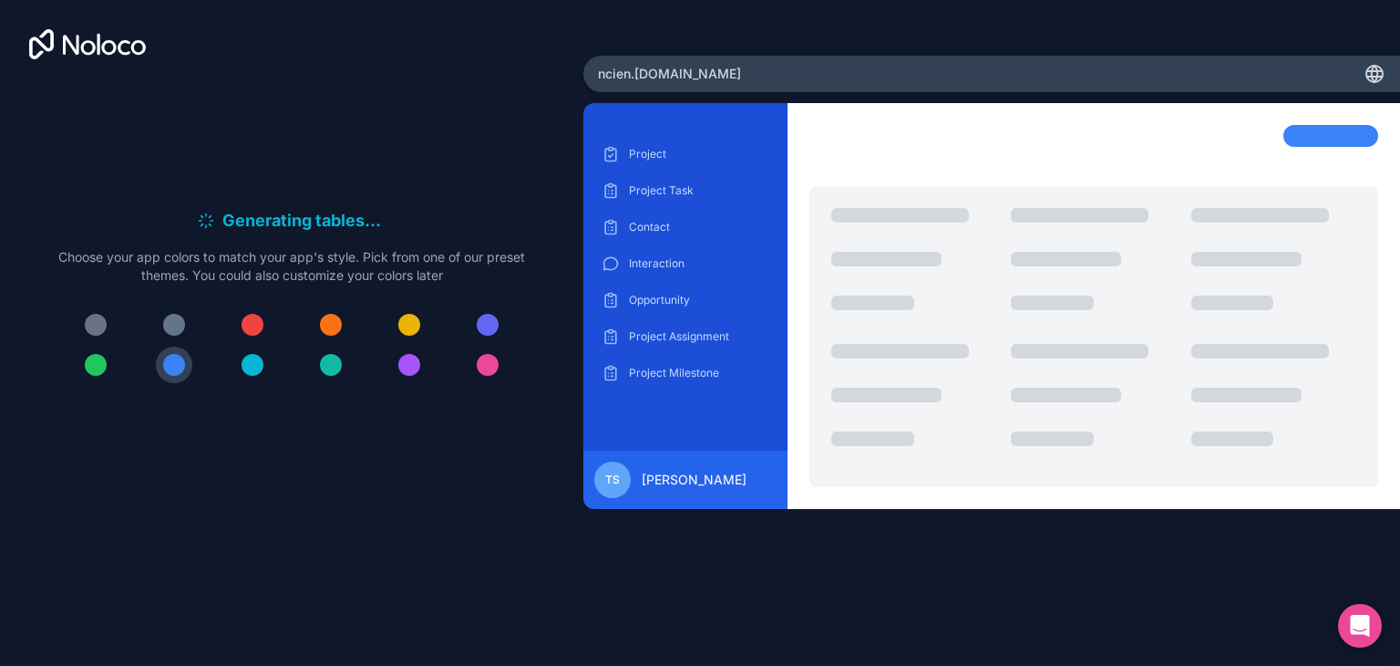
click at [325, 322] on div at bounding box center [331, 325] width 22 height 22
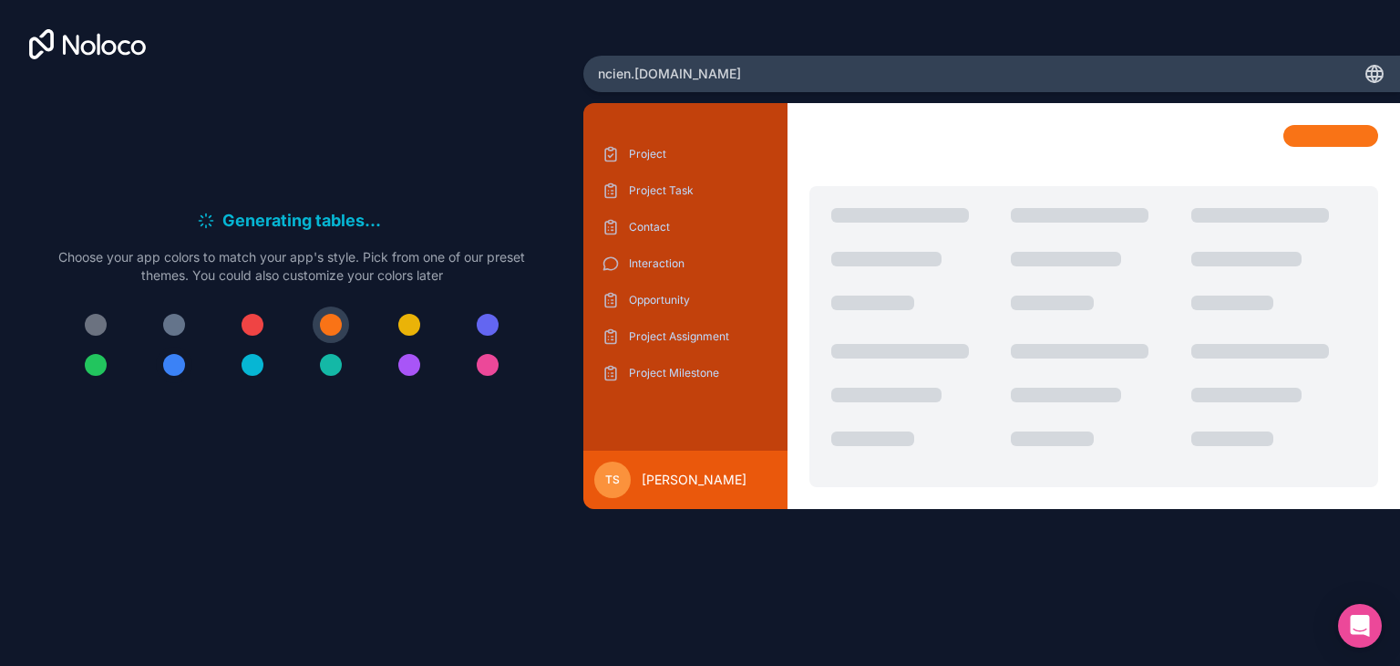
click at [182, 359] on div at bounding box center [174, 365] width 22 height 22
